Goal: Task Accomplishment & Management: Complete application form

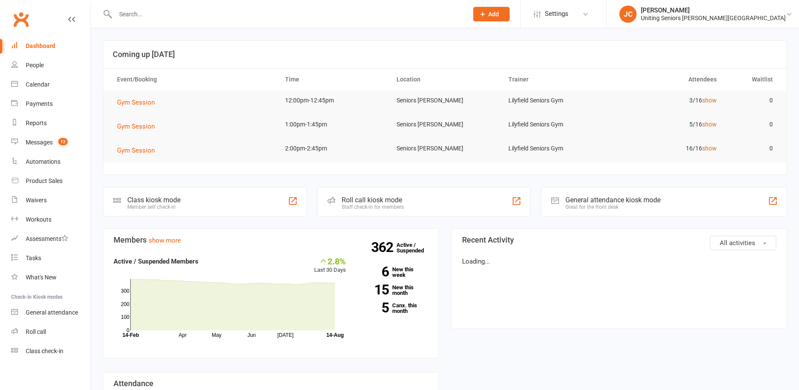
click at [225, 10] on input "text" at bounding box center [288, 14] width 350 height 12
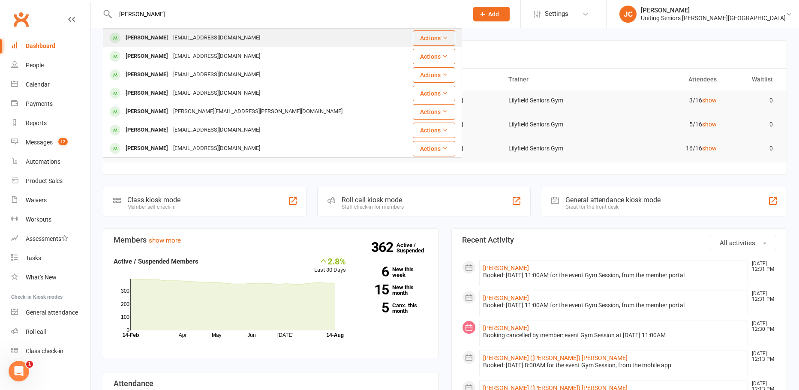
type input "[PERSON_NAME]"
click at [186, 39] on div "[EMAIL_ADDRESS][DOMAIN_NAME]" at bounding box center [217, 38] width 92 height 12
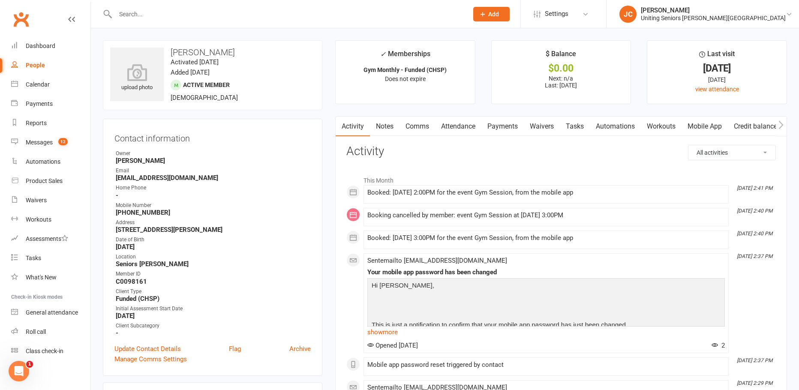
click at [470, 129] on link "Attendance" at bounding box center [458, 127] width 46 height 20
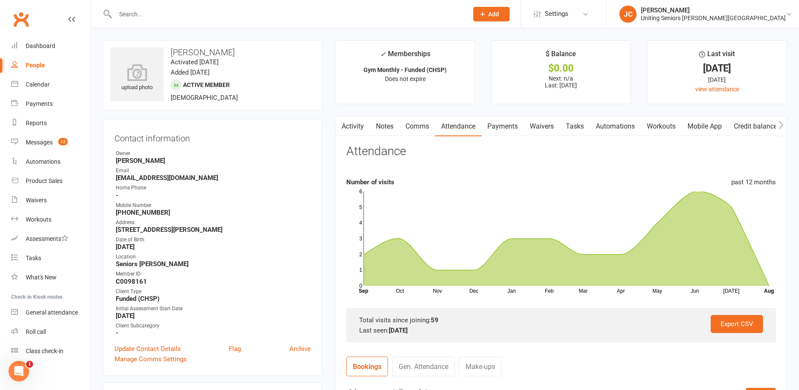
click at [510, 18] on button "Add" at bounding box center [491, 14] width 36 height 15
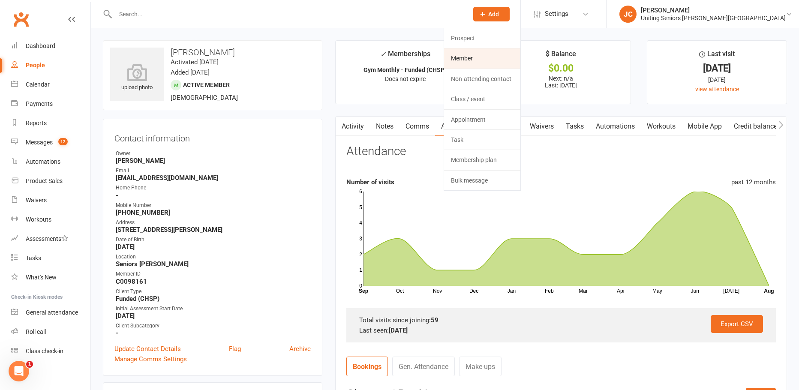
click at [521, 61] on link "Member" at bounding box center [482, 58] width 76 height 20
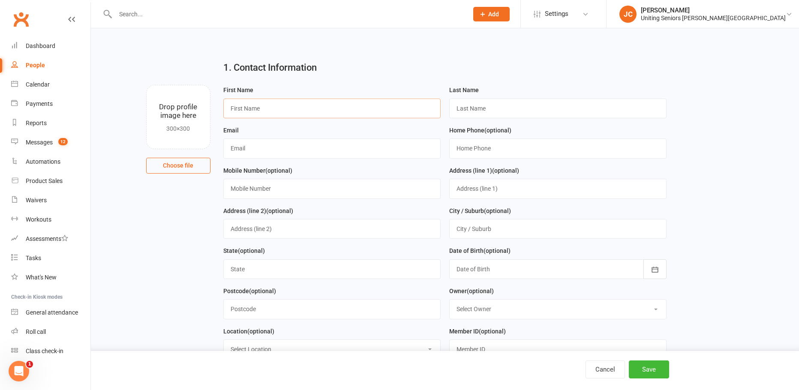
click at [406, 108] on input "text" at bounding box center [331, 109] width 217 height 20
type input "[PERSON_NAME]"
click at [509, 109] on input "text" at bounding box center [557, 109] width 217 height 20
type input "[PERSON_NAME]"
type input "[EMAIL_ADDRESS][DOMAIN_NAME]"
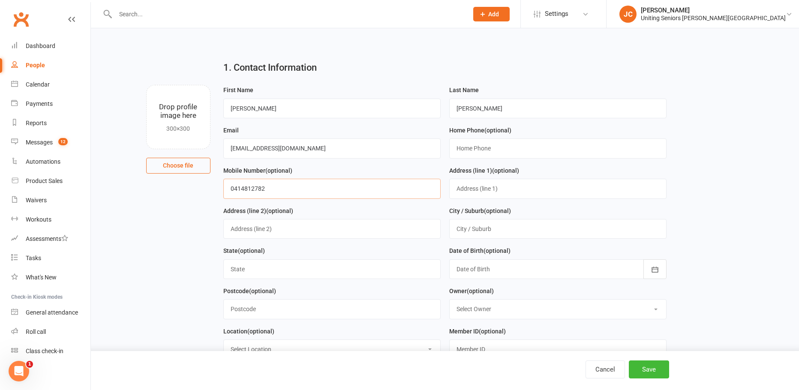
type input "0414812782"
click at [479, 196] on input "text" at bounding box center [557, 189] width 217 height 20
type input "[STREET_ADDRESS]"
type input "[PERSON_NAME]"
click at [547, 187] on input "[STREET_ADDRESS]" at bounding box center [557, 189] width 217 height 20
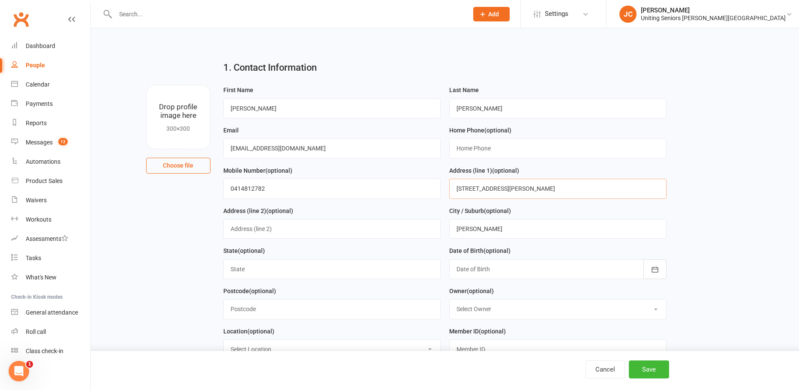
type input "[STREET_ADDRESS][PERSON_NAME]"
click at [503, 234] on input "[PERSON_NAME]" at bounding box center [557, 229] width 217 height 20
type input "R"
type input "[GEOGRAPHIC_DATA]"
click at [378, 276] on input "text" at bounding box center [331, 269] width 217 height 20
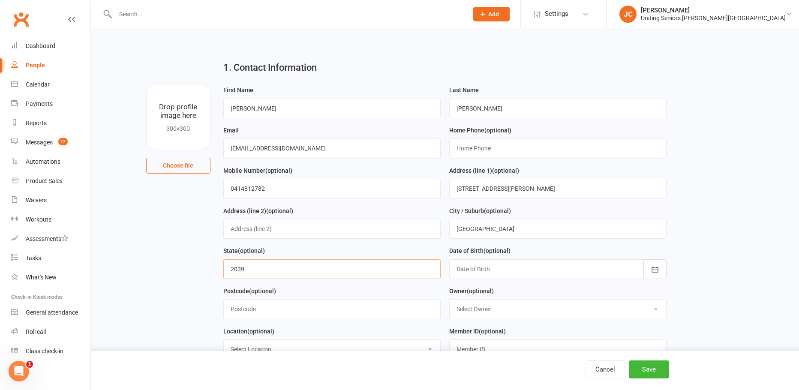
type input "2039"
click at [657, 265] on button "button" at bounding box center [655, 269] width 23 height 20
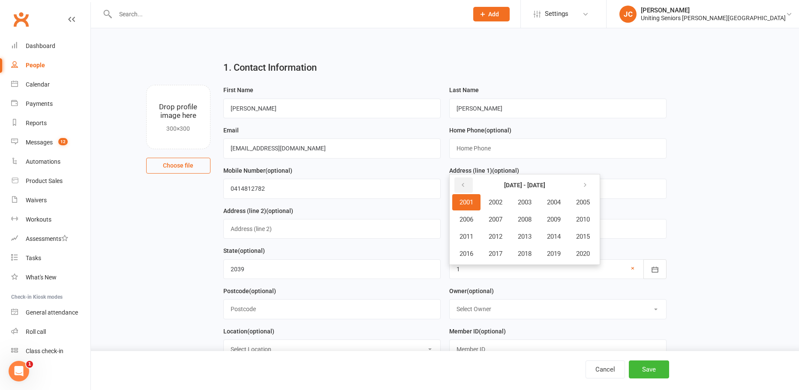
click at [460, 192] on button "button" at bounding box center [464, 185] width 18 height 15
click at [553, 203] on span "1944" at bounding box center [554, 203] width 14 height 8
click at [561, 205] on span "March" at bounding box center [558, 203] width 18 height 8
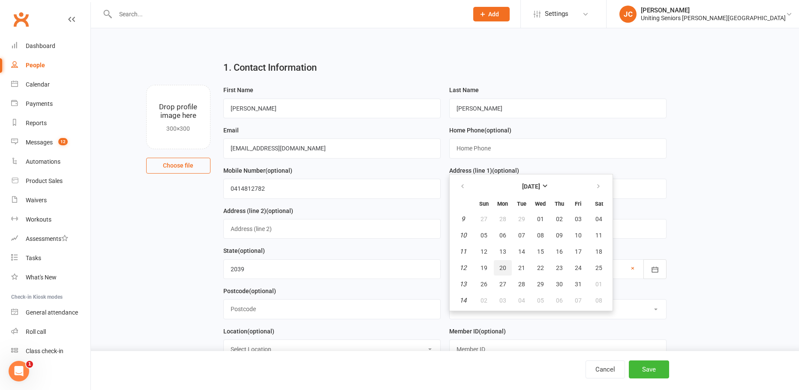
click at [499, 270] on button "20" at bounding box center [503, 267] width 18 height 15
type input "[DATE]"
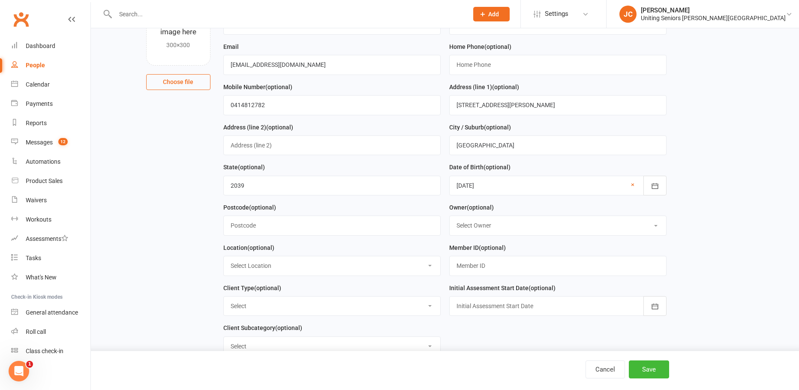
scroll to position [86, 0]
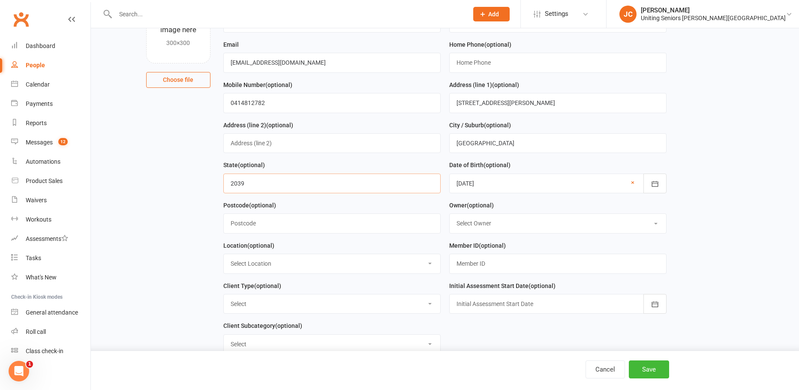
click at [278, 185] on input "2039" at bounding box center [331, 184] width 217 height 20
type input "2"
type input "[GEOGRAPHIC_DATA]"
click at [353, 230] on input "text" at bounding box center [331, 224] width 217 height 20
type input "2039`"
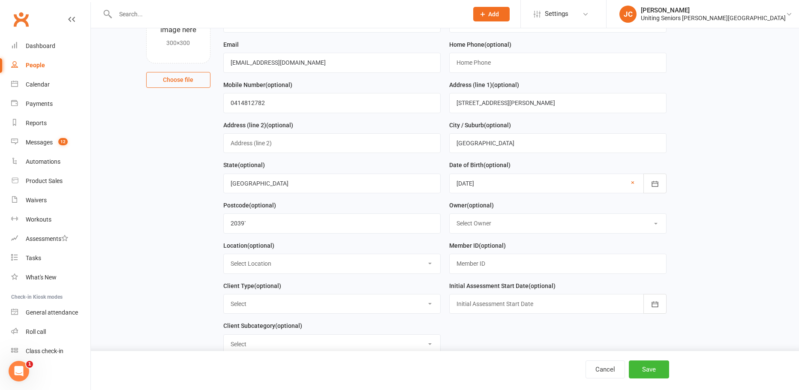
click at [341, 267] on select "Select Location Large Training Room next door to gym Leichhardt Bowling Club Se…" at bounding box center [332, 263] width 217 height 19
select select "2"
click at [224, 257] on select "Select Location Large Training Room next door to gym Leichhardt Bowling Club Se…" at bounding box center [332, 263] width 217 height 19
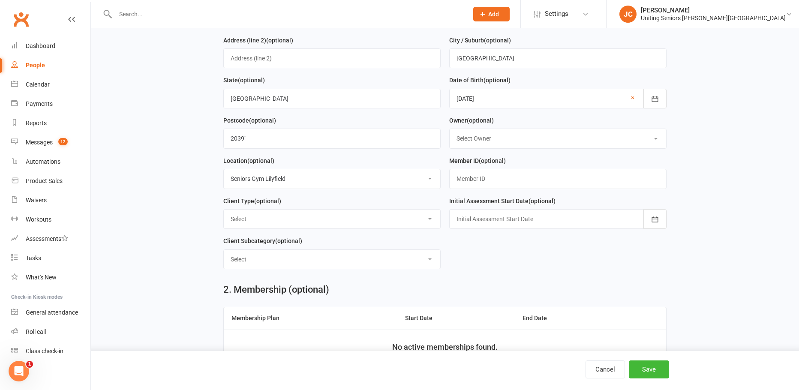
scroll to position [172, 0]
click at [525, 177] on input "text" at bounding box center [557, 178] width 217 height 20
click at [483, 270] on form "First Name [PERSON_NAME] Last Name [PERSON_NAME] Email [EMAIL_ADDRESS][DOMAIN_N…" at bounding box center [445, 94] width 452 height 362
click at [388, 221] on select "Select DVA Foundation & Pensioner (FUP) Funded (CHSP) Self Funded (Full) Unitin…" at bounding box center [332, 218] width 217 height 19
select select "Self Funded (Full)"
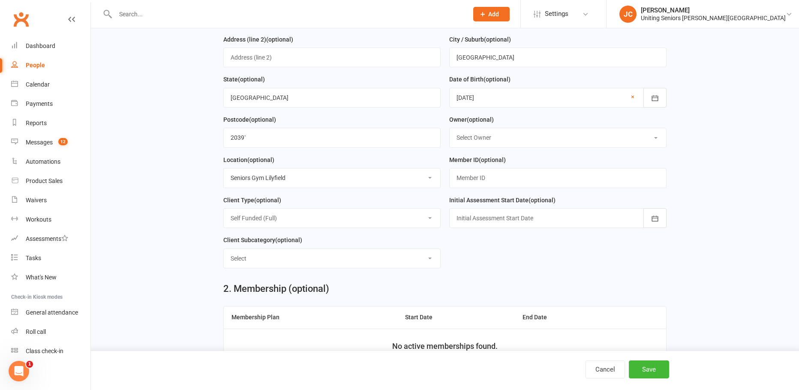
click at [224, 212] on select "Select DVA Foundation & Pensioner (FUP) Funded (CHSP) Self Funded (Full) Unitin…" at bounding box center [332, 218] width 217 height 19
click at [667, 219] on div "Initial Assessment Start Date (optional) [DATE] Sun Mon Tue Wed Thu Fri Sat 31 …" at bounding box center [558, 215] width 226 height 40
click at [664, 221] on button "button" at bounding box center [655, 218] width 23 height 20
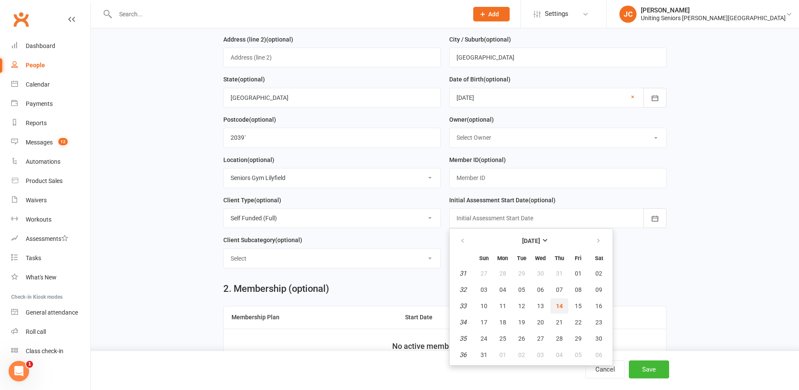
click at [563, 310] on span "14" at bounding box center [559, 306] width 7 height 7
type input "[DATE]"
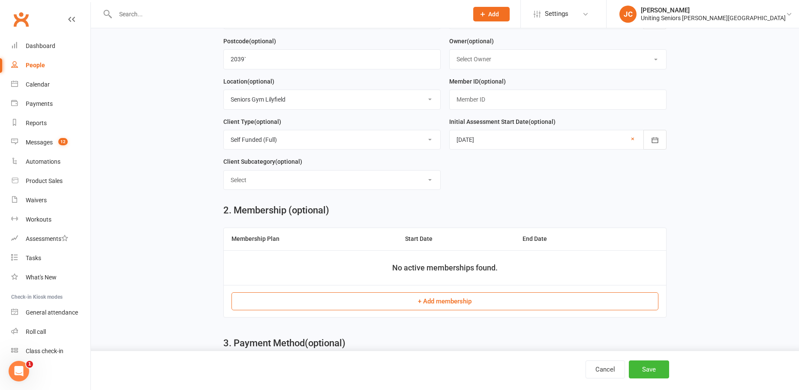
scroll to position [257, 0]
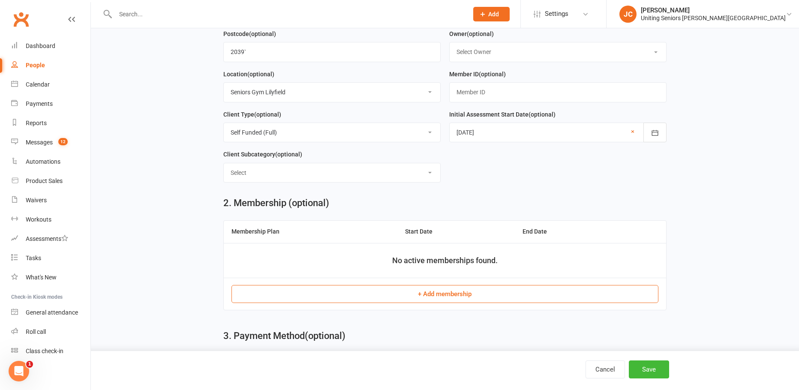
click at [377, 181] on select "Select ILU Community" at bounding box center [332, 172] width 217 height 19
click at [570, 195] on div "2. Membership (optional) Membership Plan Start Date End Date No active membersh…" at bounding box center [445, 256] width 456 height 133
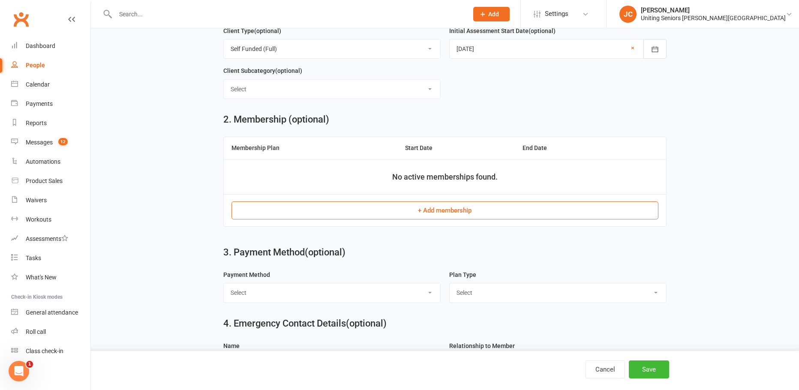
scroll to position [343, 0]
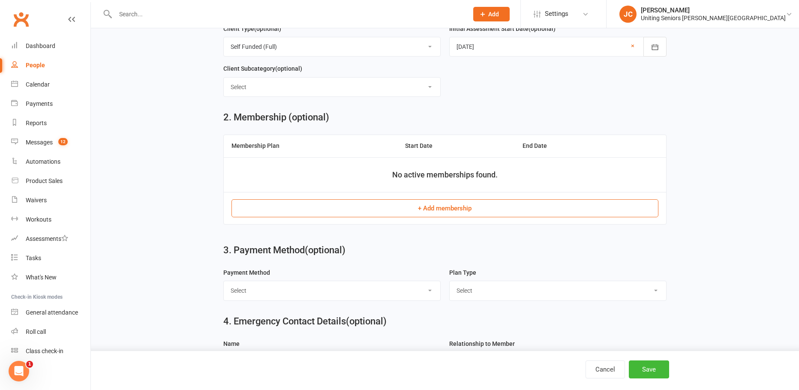
click at [532, 208] on button "+ Add membership" at bounding box center [445, 208] width 427 height 18
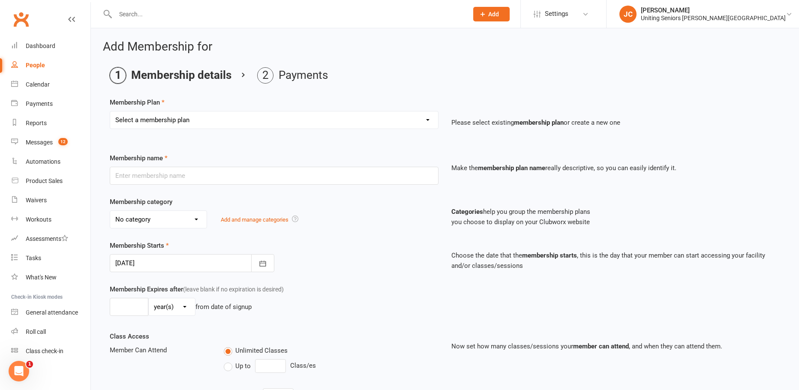
click at [261, 121] on select "Select a membership plan Create new Membership Plan Initial Assessment + Set Up…" at bounding box center [274, 120] width 328 height 17
select select "3"
click at [110, 112] on select "Select a membership plan Create new Membership Plan Initial Assessment + Set Up…" at bounding box center [274, 120] width 328 height 17
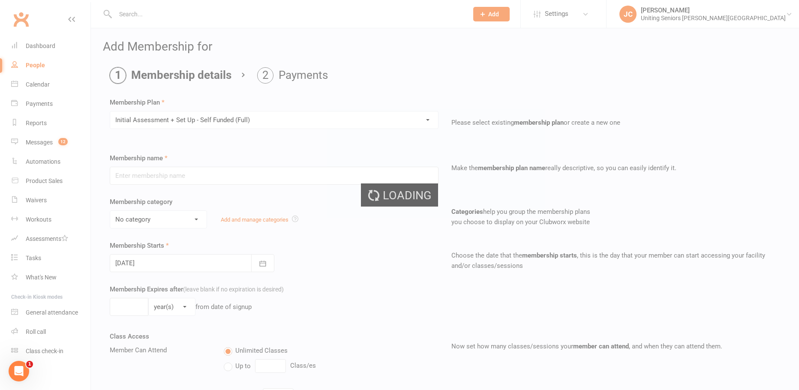
type input "Initial Assessment + Set Up - Self Funded (Full)"
select select "4"
type input "3"
select select "2"
type input "5"
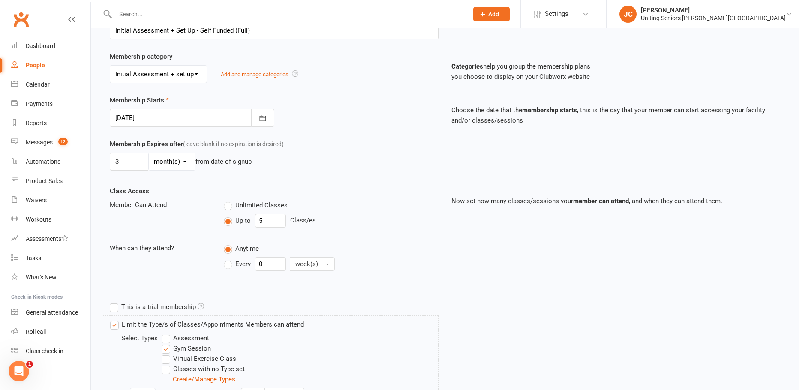
scroll to position [228, 0]
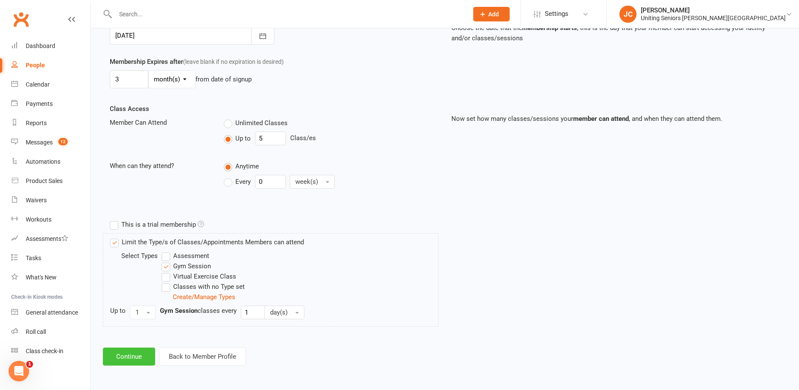
click at [127, 361] on button "Continue" at bounding box center [129, 357] width 52 height 18
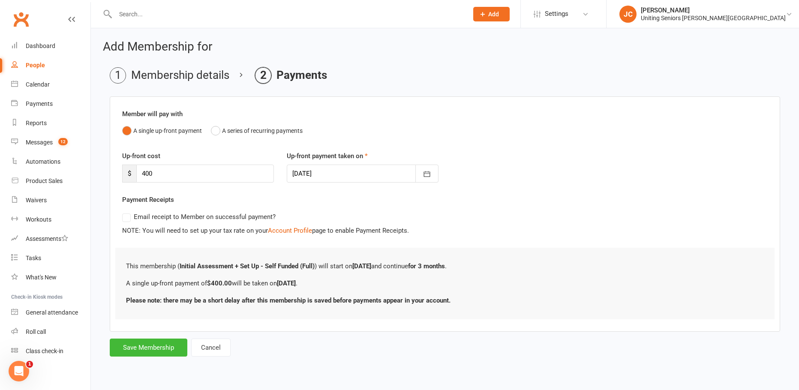
scroll to position [0, 0]
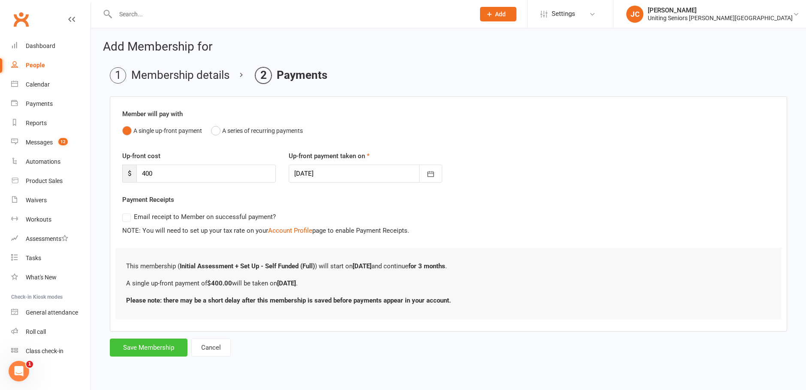
click at [141, 351] on button "Save Membership" at bounding box center [149, 348] width 78 height 18
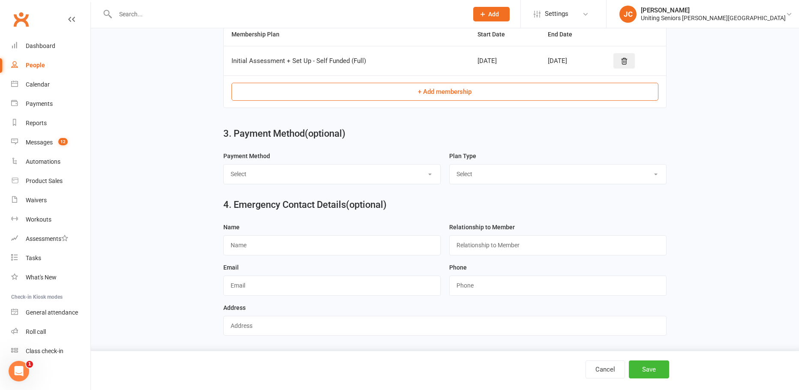
scroll to position [460, 0]
click at [304, 173] on select "Select Direct Debit Direct Deposit / Bank Transfer Credit Card by Phone BPay Ch…" at bounding box center [332, 174] width 217 height 19
select select "Credit Card by Phone"
click at [224, 165] on select "Select Direct Debit Direct Deposit / Bank Transfer Credit Card by Phone BPay Ch…" at bounding box center [332, 174] width 217 height 19
click at [494, 170] on select "Select Ongoing Single-service" at bounding box center [558, 174] width 217 height 19
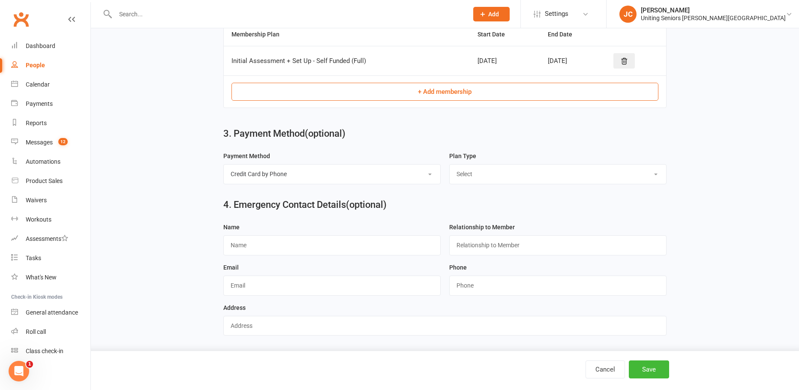
select select "Single-service"
click at [450, 165] on select "Select Ongoing Single-service" at bounding box center [558, 174] width 217 height 19
click at [382, 238] on input "text" at bounding box center [331, 245] width 217 height 20
type input "[PERSON_NAME]"
click at [515, 248] on input "text" at bounding box center [557, 245] width 217 height 20
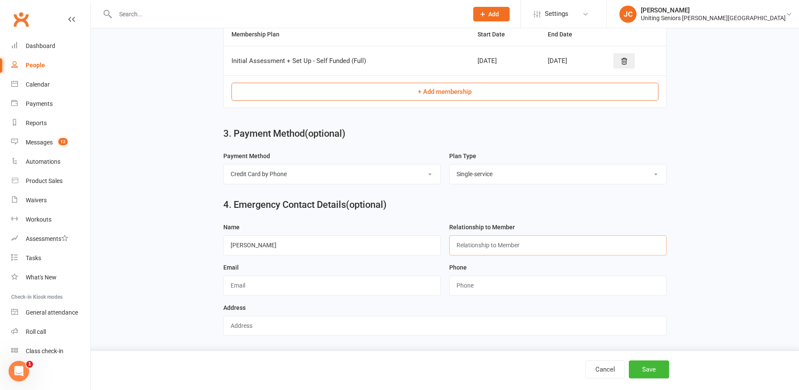
type input "Daughter"
click at [384, 291] on input "text" at bounding box center [331, 286] width 217 height 20
click at [506, 286] on input "string" at bounding box center [557, 286] width 217 height 20
type input "0"
type input "0404440955"
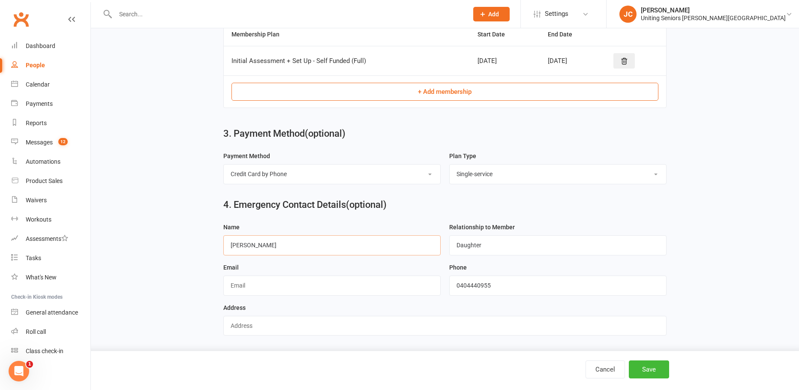
click at [276, 245] on input "[PERSON_NAME]" at bounding box center [331, 245] width 217 height 20
click at [235, 246] on input "[PERSON_NAME]" at bounding box center [331, 245] width 217 height 20
type input "[PERSON_NAME]"
click at [319, 256] on div "Name [PERSON_NAME]" at bounding box center [332, 242] width 226 height 40
click at [648, 370] on button "Save" at bounding box center [649, 370] width 40 height 18
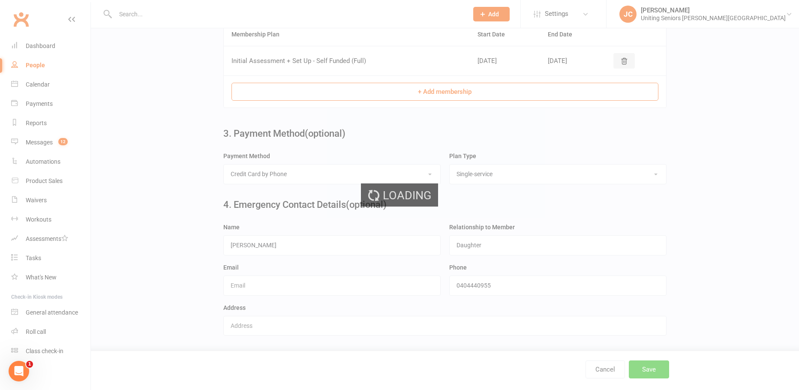
scroll to position [0, 0]
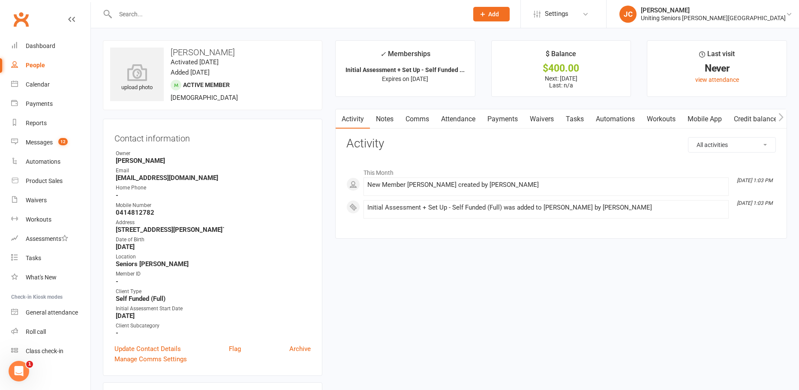
click at [39, 384] on nav "Clubworx Dashboard People Calendar Payments Reports Messages 12 Automations Pro…" at bounding box center [45, 197] width 91 height 390
click at [165, 14] on input "text" at bounding box center [288, 14] width 350 height 12
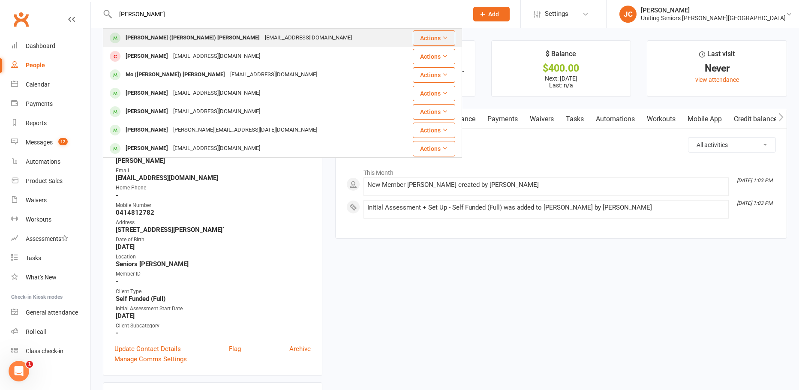
type input "[PERSON_NAME]"
click at [178, 39] on div "[PERSON_NAME] ([PERSON_NAME]) [PERSON_NAME]" at bounding box center [192, 38] width 139 height 12
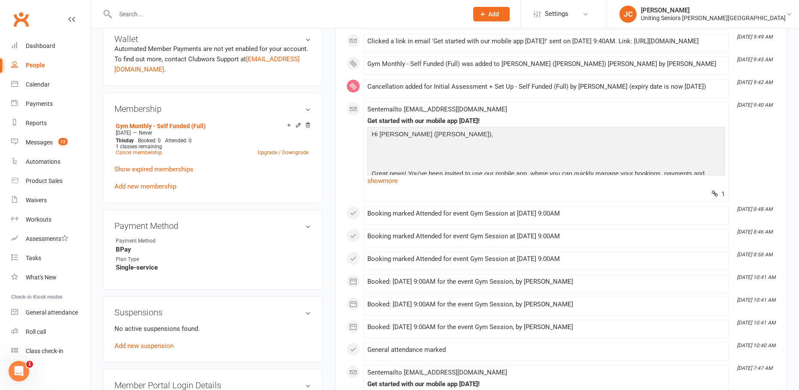
scroll to position [386, 0]
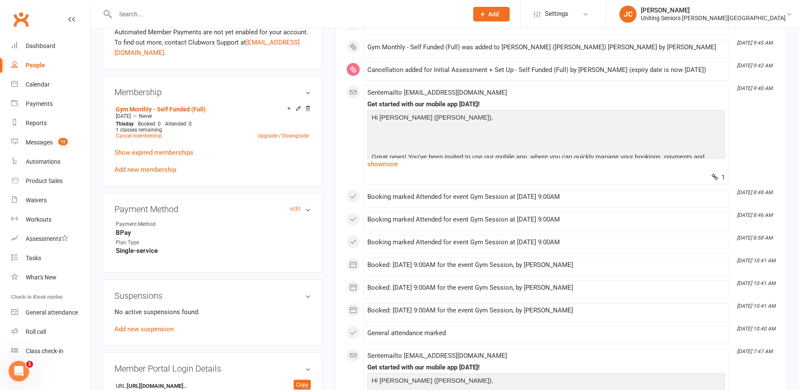
click at [306, 205] on h3 "Payment Method edit" at bounding box center [213, 209] width 196 height 9
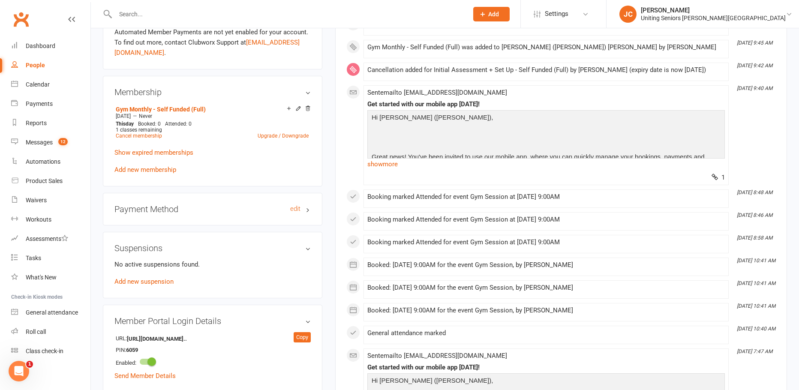
drag, startPoint x: 245, startPoint y: 204, endPoint x: 262, endPoint y: 201, distance: 17.0
click at [245, 205] on h3 "Payment Method edit" at bounding box center [213, 209] width 196 height 9
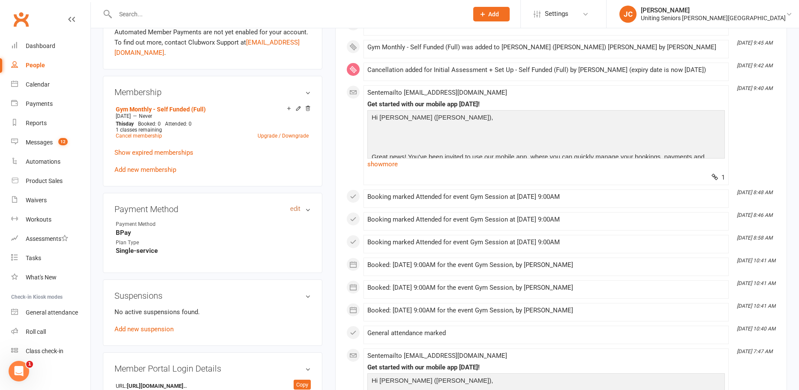
click at [293, 205] on link "edit" at bounding box center [295, 208] width 10 height 7
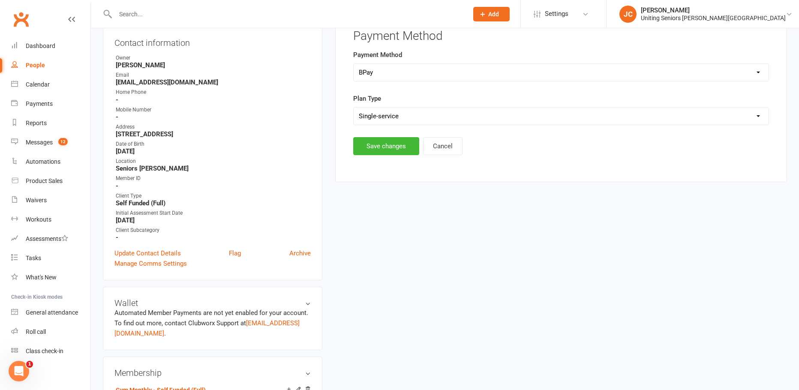
scroll to position [73, 0]
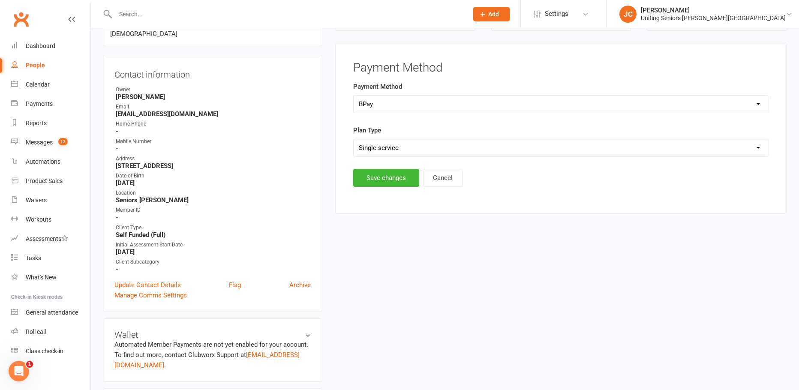
click at [394, 144] on select "Select Ongoing Single-service" at bounding box center [561, 147] width 415 height 17
select select "Ongoing"
click at [354, 139] on select "Select Ongoing Single-service" at bounding box center [561, 147] width 415 height 17
click at [380, 180] on button "Save changes" at bounding box center [386, 178] width 66 height 18
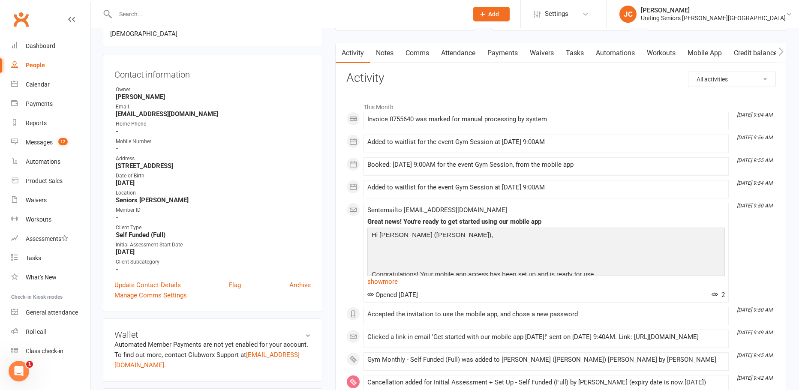
click at [56, 382] on nav "Clubworx Dashboard People Calendar Payments Reports Messages 12 Automations Pro…" at bounding box center [45, 197] width 91 height 390
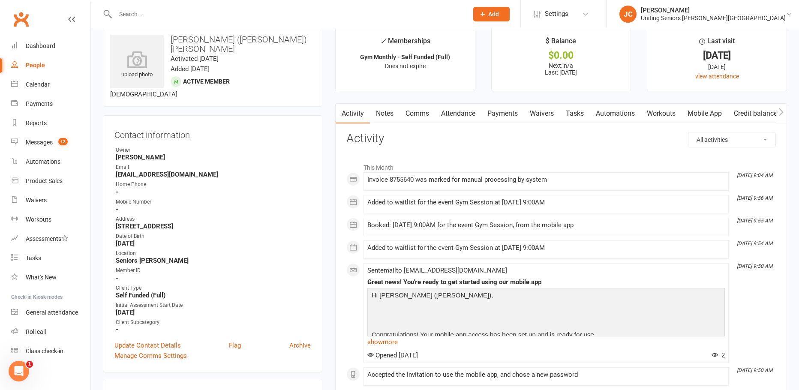
scroll to position [0, 0]
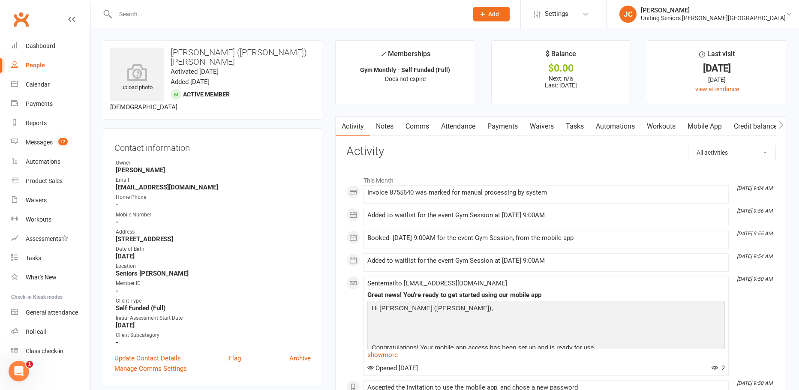
click at [137, 18] on input "text" at bounding box center [288, 14] width 350 height 12
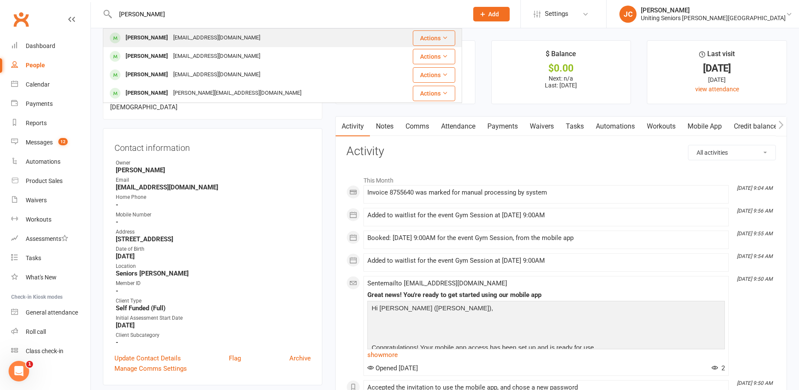
type input "[PERSON_NAME]"
click at [152, 35] on div "[PERSON_NAME]" at bounding box center [147, 38] width 48 height 12
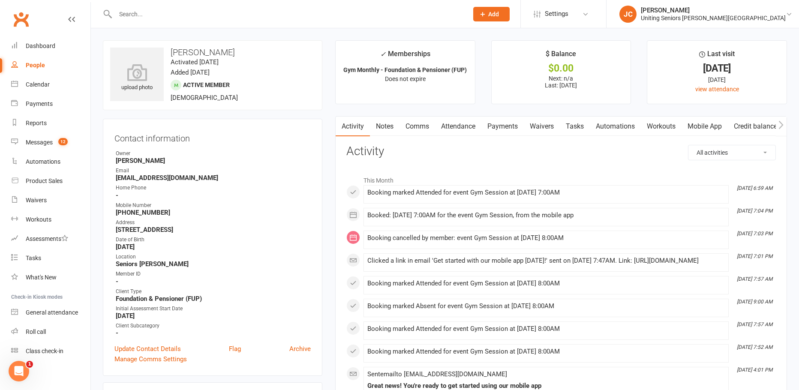
click at [157, 7] on div at bounding box center [282, 14] width 359 height 28
click at [162, 15] on input "text" at bounding box center [288, 14] width 350 height 12
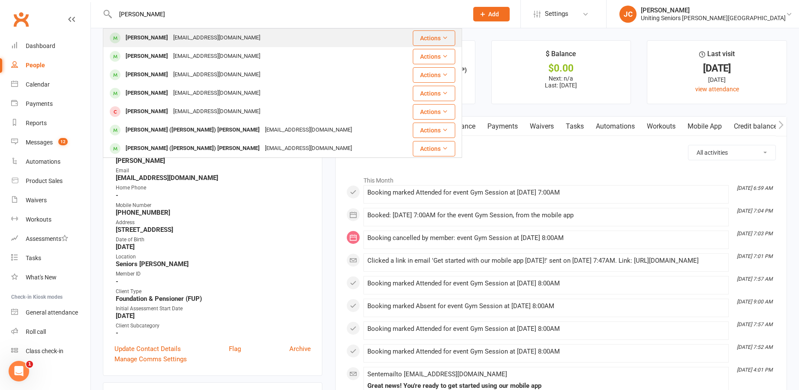
type input "[PERSON_NAME]"
click at [175, 36] on div "[EMAIL_ADDRESS][DOMAIN_NAME]" at bounding box center [217, 38] width 92 height 12
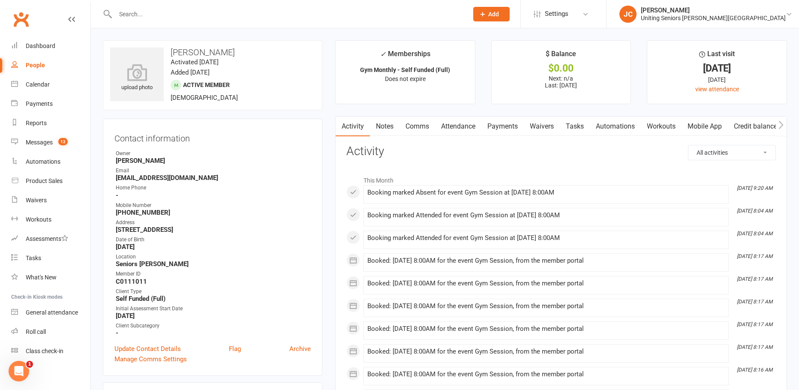
click at [179, 13] on input "text" at bounding box center [288, 14] width 350 height 12
